Goal: Task Accomplishment & Management: Complete application form

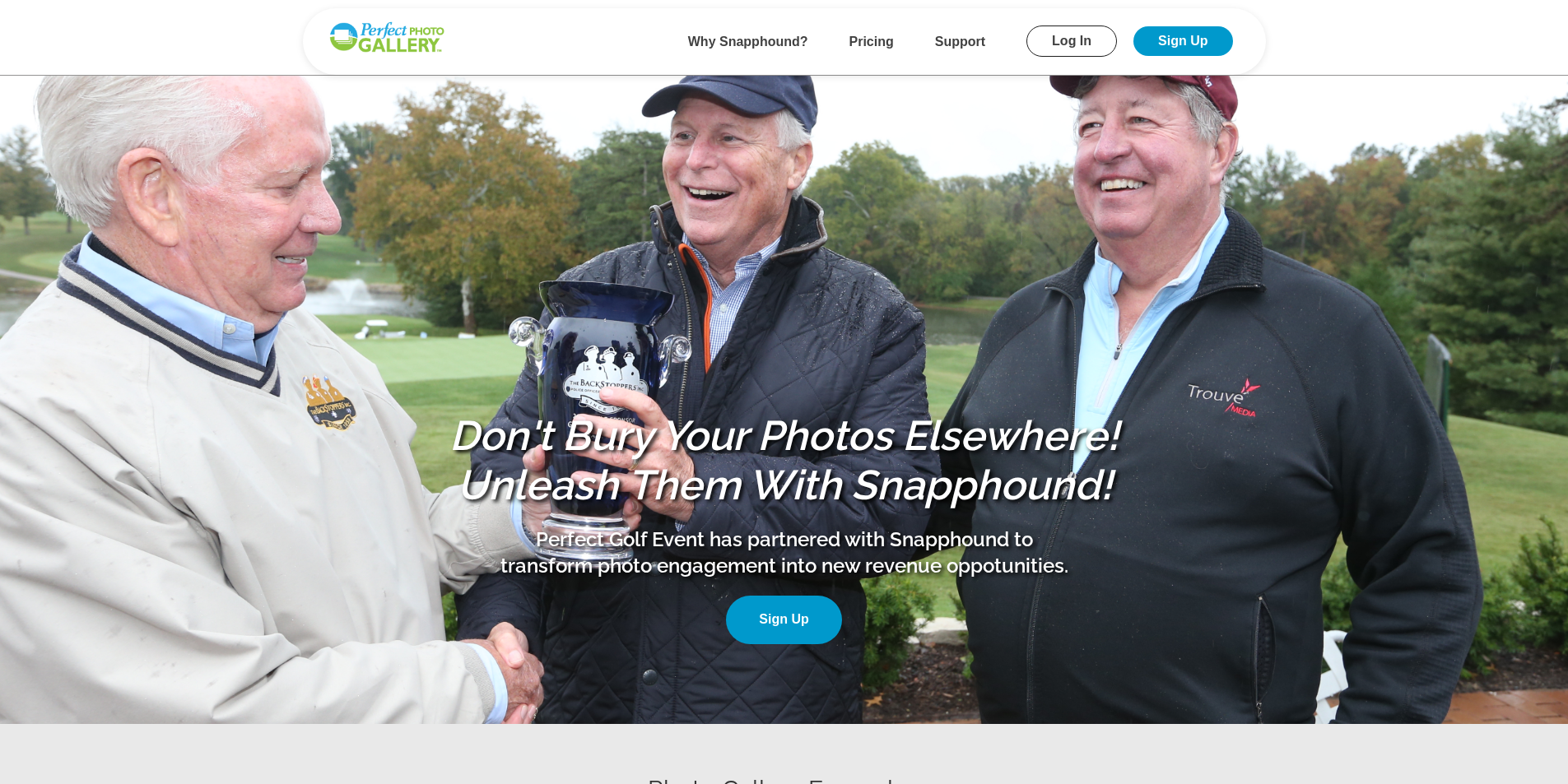
click at [782, 615] on link "Sign Up" at bounding box center [783, 620] width 115 height 49
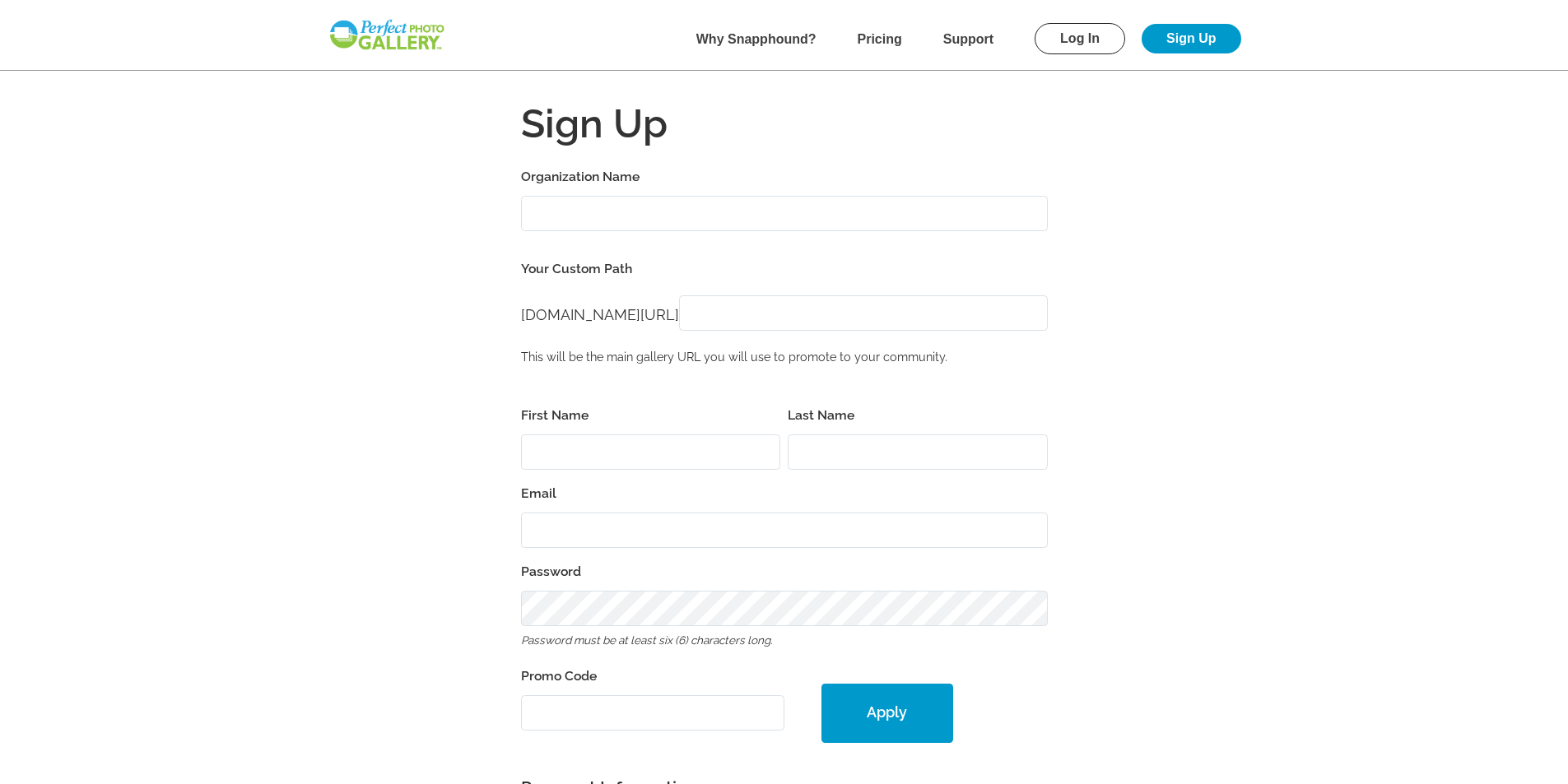
click at [614, 209] on input "Organization Name" at bounding box center [784, 214] width 527 height 36
type input "180 Degrees"
click at [764, 312] on input "[DOMAIN_NAME][URL]" at bounding box center [863, 313] width 369 height 36
type input "180degrees2025"
click at [766, 444] on input "First Name" at bounding box center [651, 452] width 260 height 36
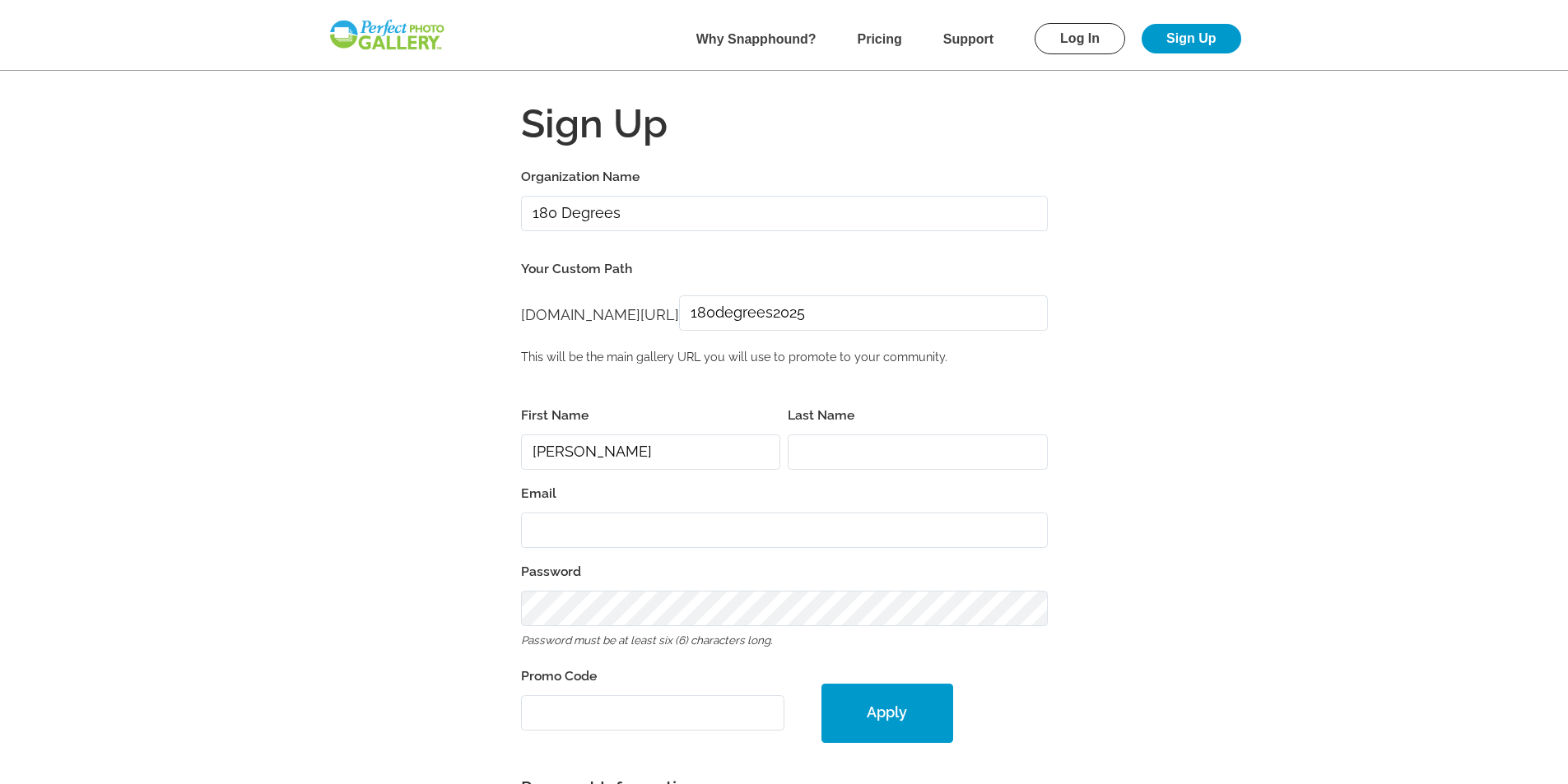
type input "[PERSON_NAME]"
type input "[PERSON_NAME][EMAIL_ADDRESS][DOMAIN_NAME]"
type input "56367"
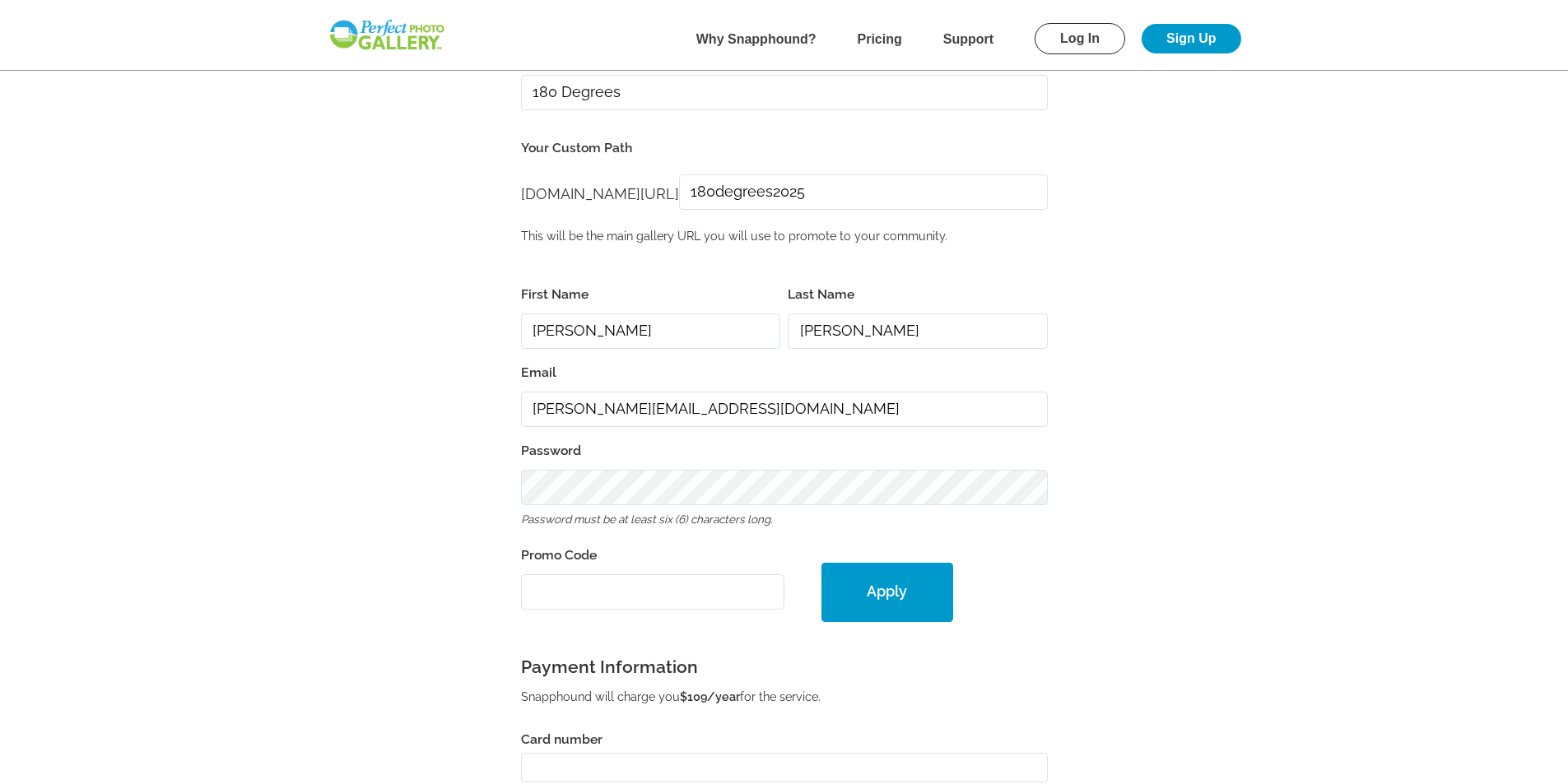
scroll to position [164, 0]
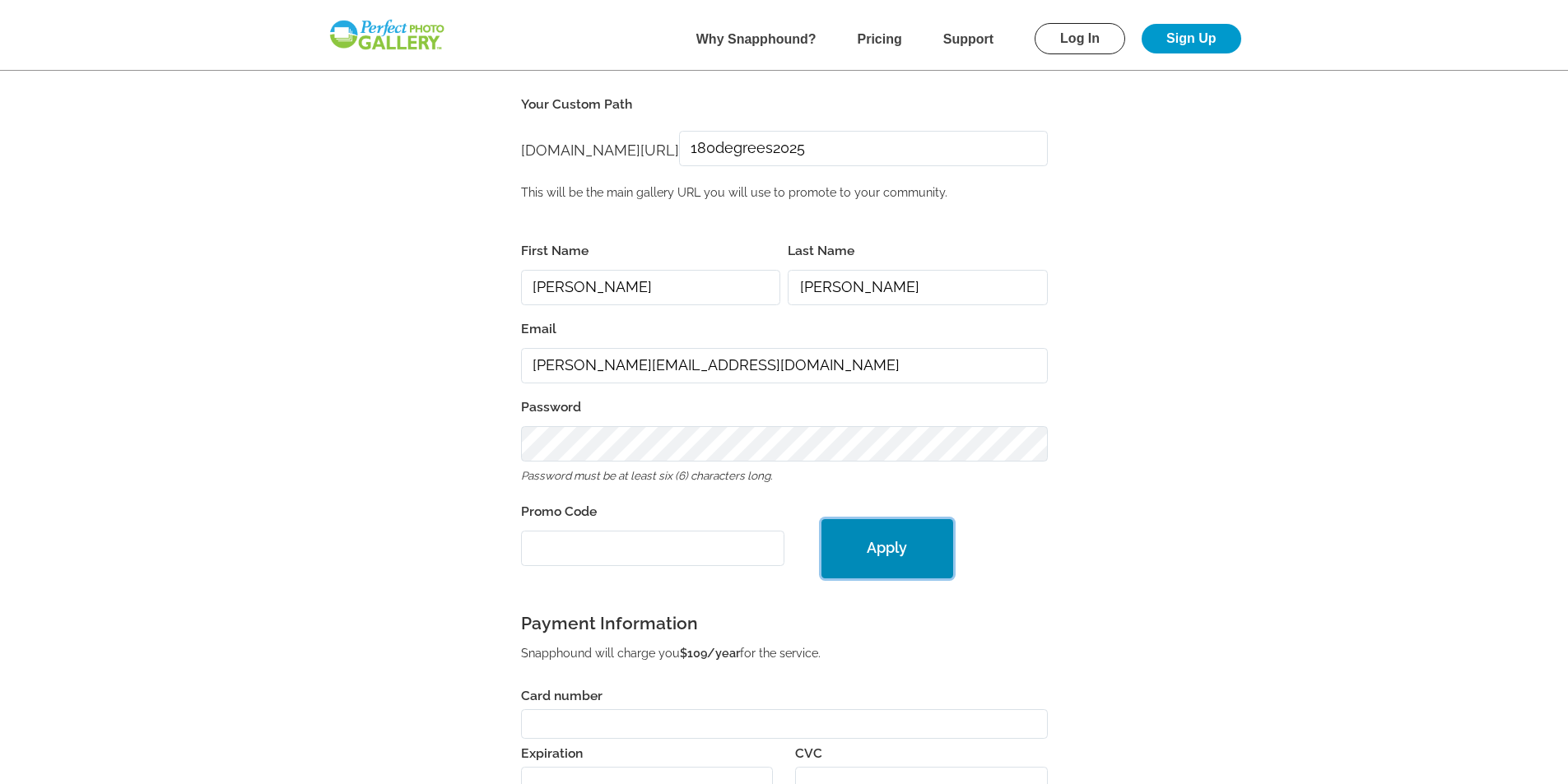
click at [875, 549] on button "Apply" at bounding box center [887, 549] width 132 height 60
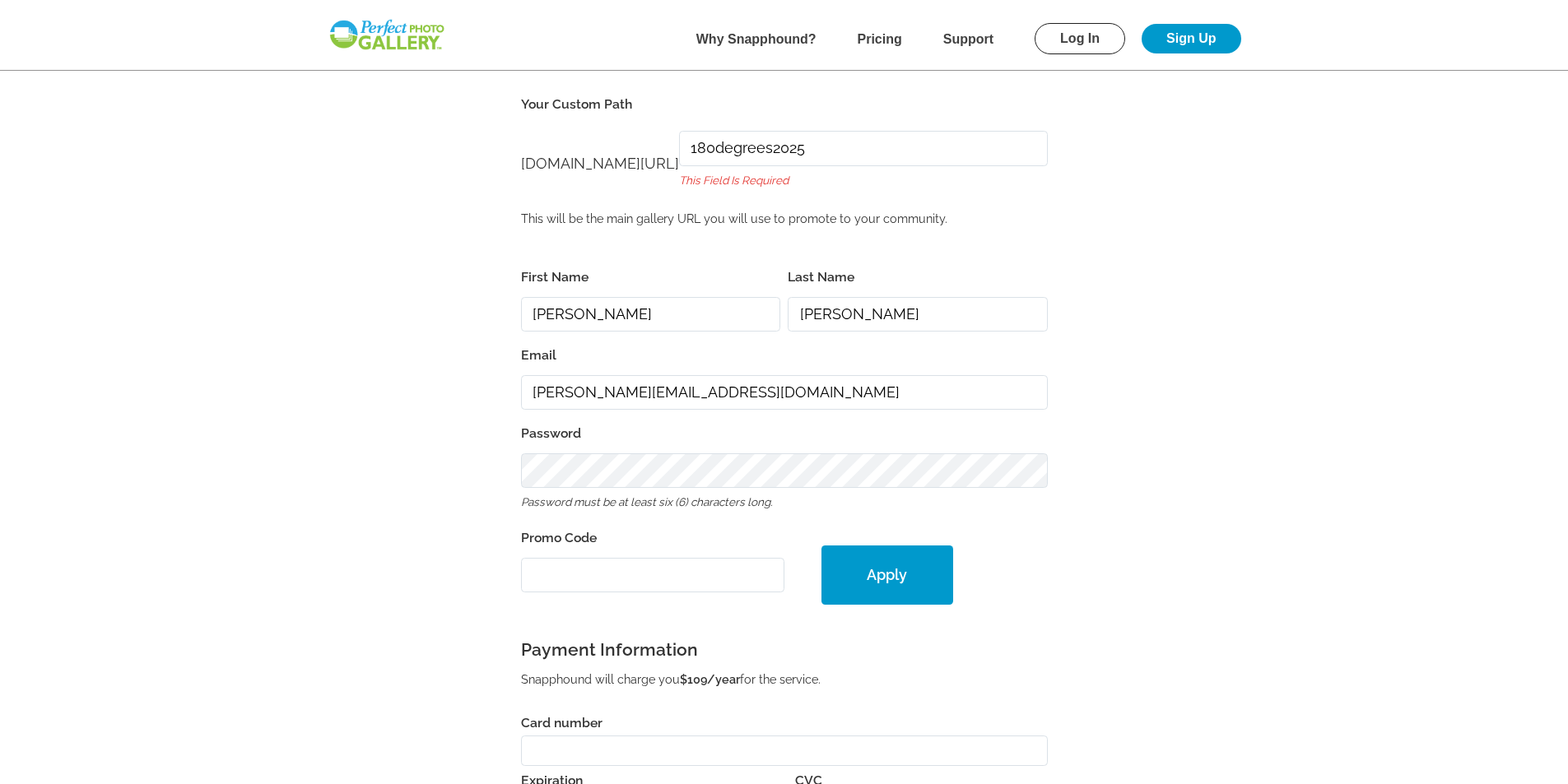
click at [789, 183] on span "This field is required" at bounding box center [733, 180] width 110 height 13
click at [891, 151] on input "180degrees2025" at bounding box center [863, 149] width 369 height 36
drag, startPoint x: 851, startPoint y: 183, endPoint x: 481, endPoint y: 215, distance: 371.4
click at [481, 215] on form "Organization Name 180 Degrees Your Custom Path [DOMAIN_NAME][URL] [DOMAIN_NAME]…" at bounding box center [784, 524] width 1054 height 1047
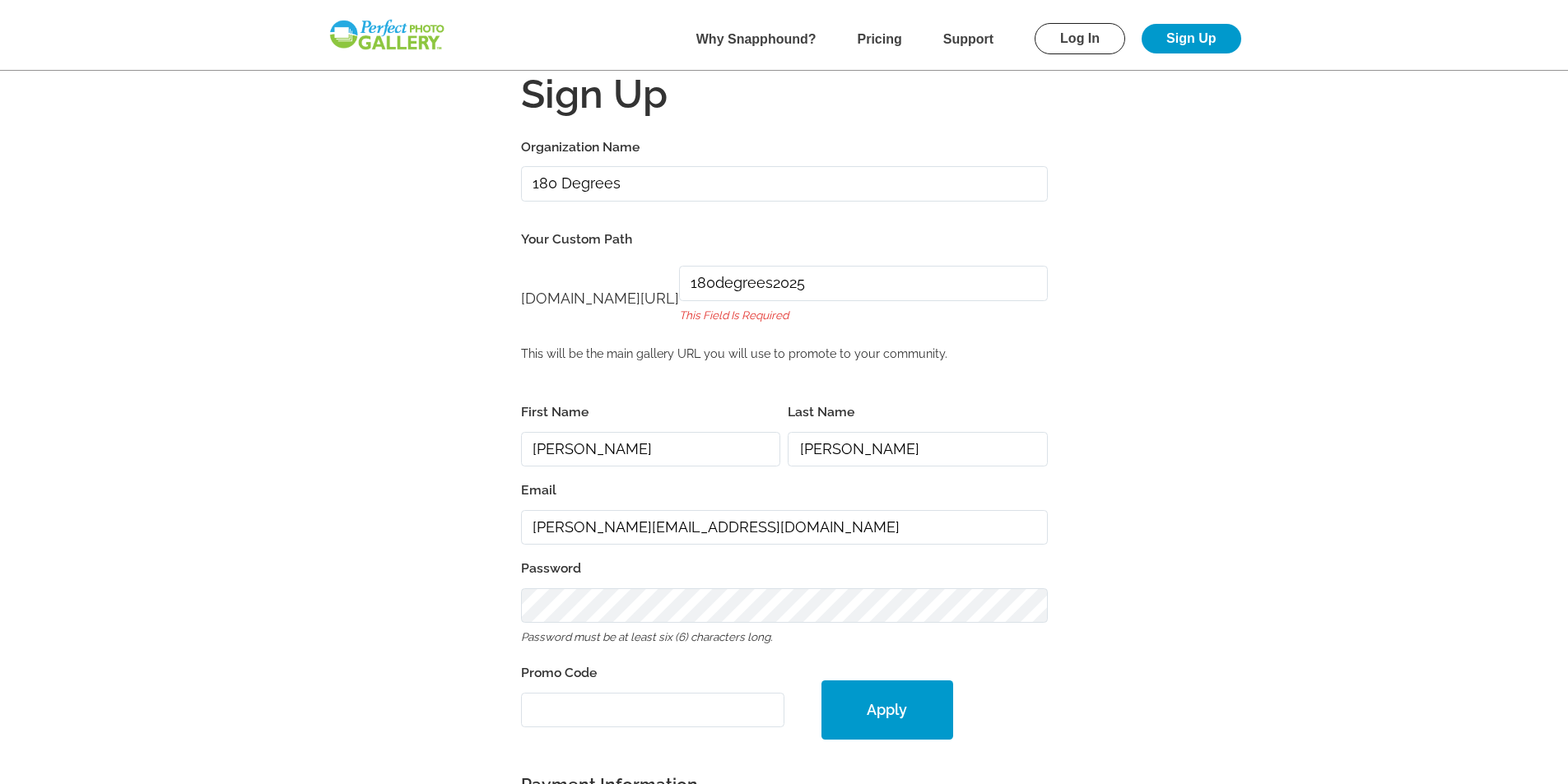
scroll to position [0, 0]
